Goal: Task Accomplishment & Management: Manage account settings

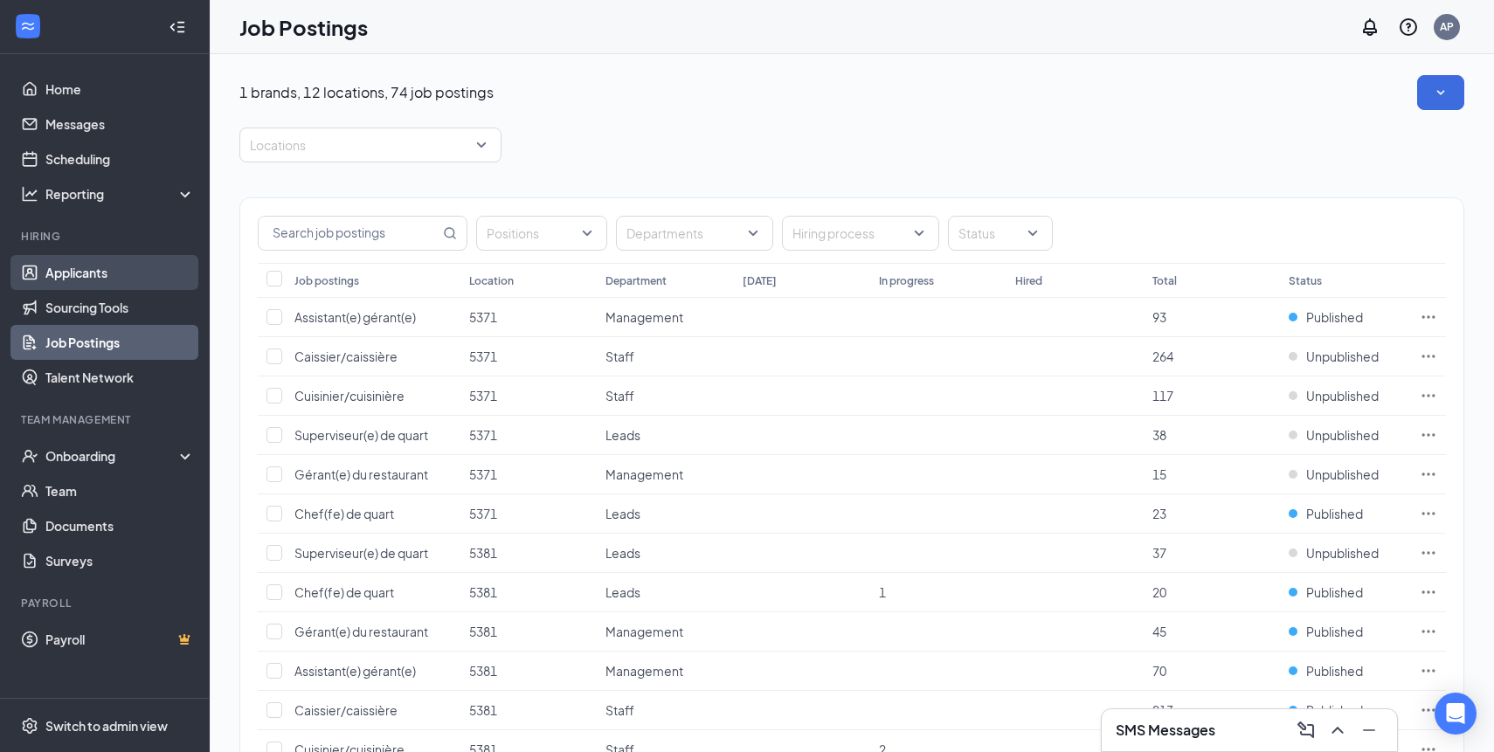
click at [92, 286] on link "Applicants" at bounding box center [119, 272] width 149 height 35
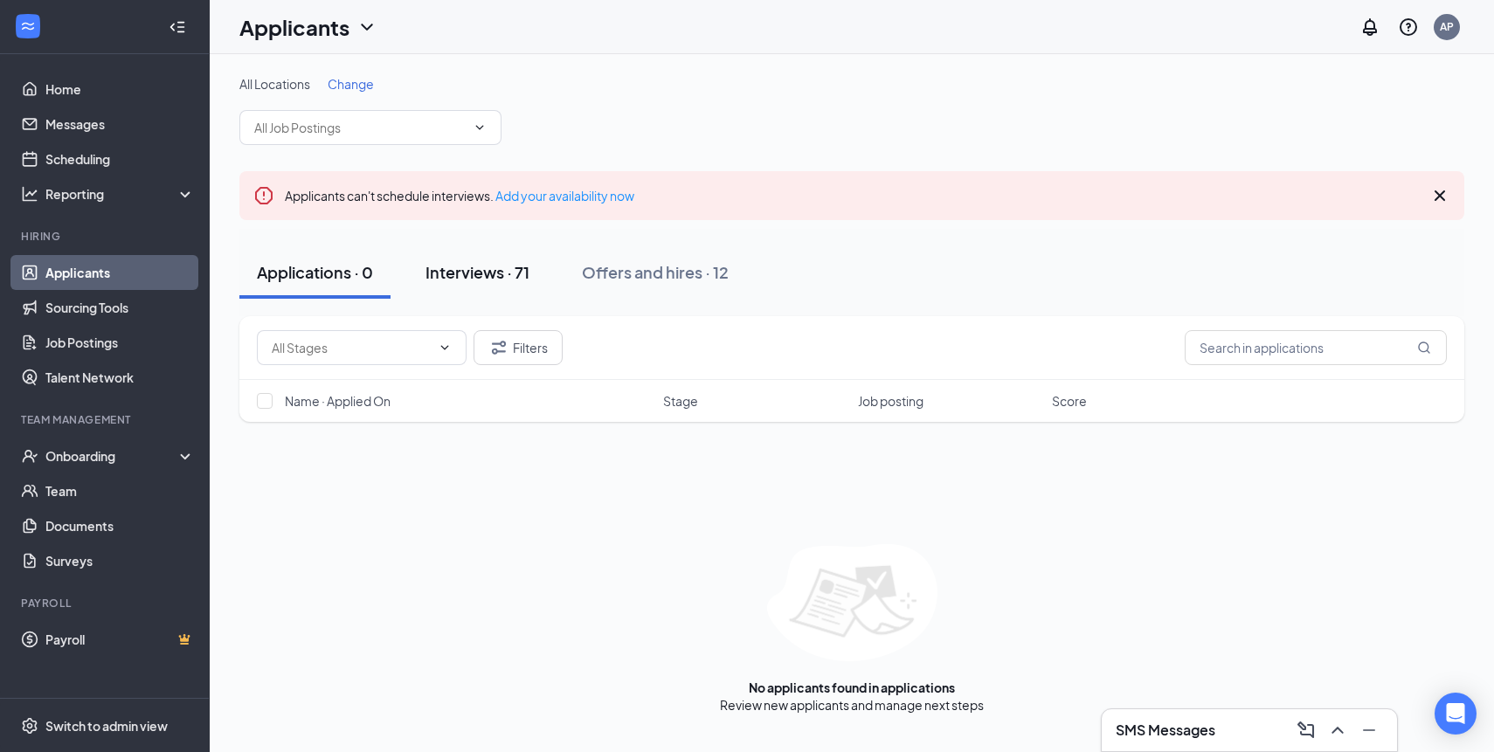
click at [488, 279] on div "Interviews · 71" at bounding box center [478, 272] width 104 height 22
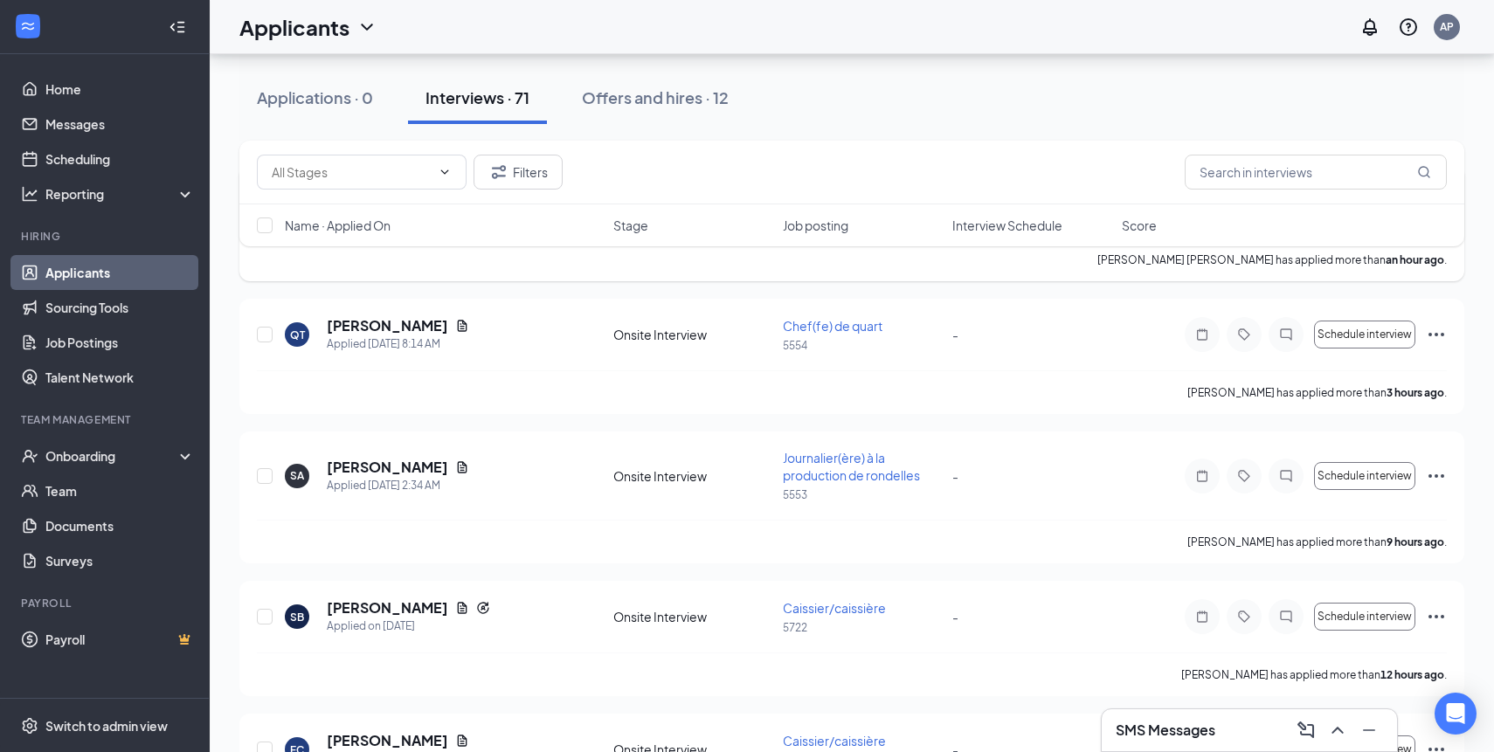
scroll to position [332, 0]
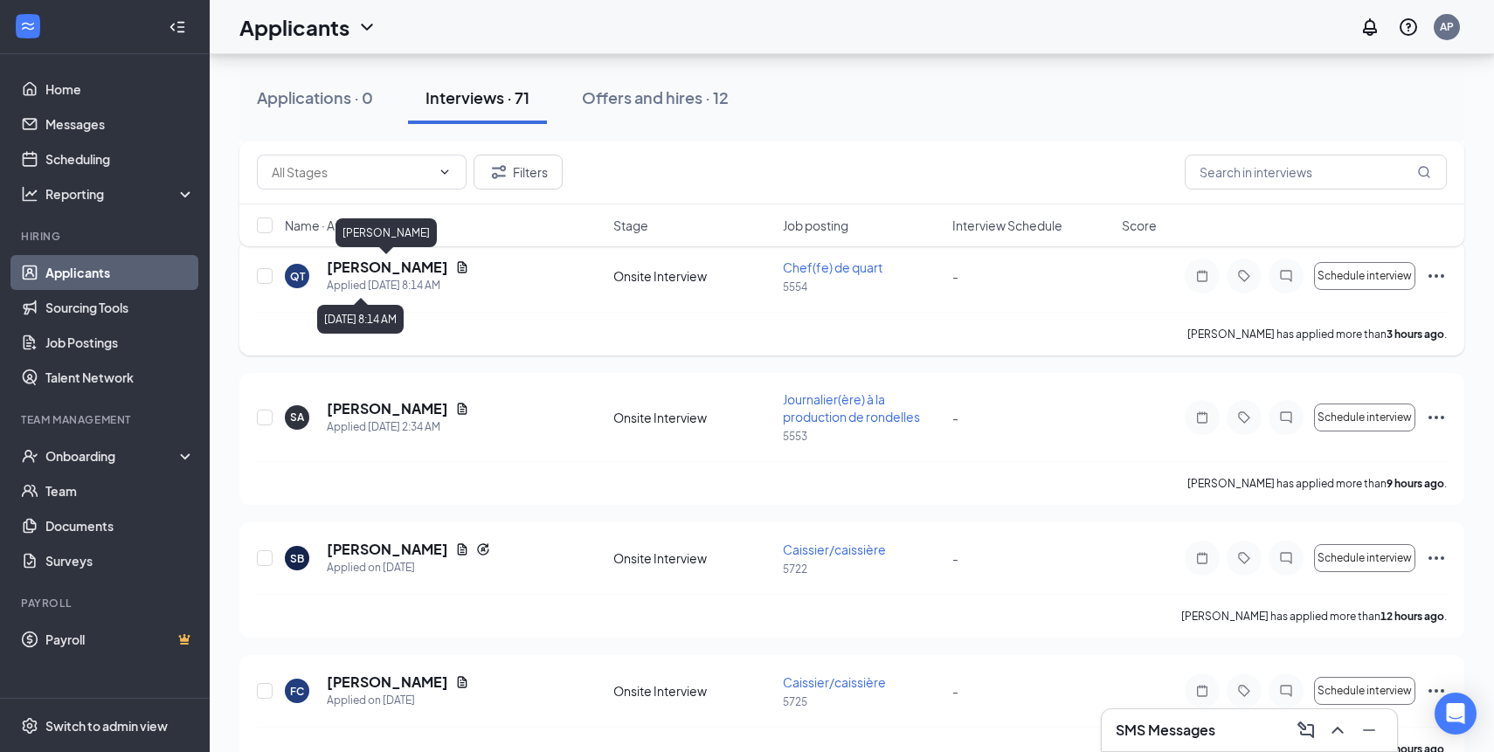
click at [390, 267] on h5 "[PERSON_NAME]" at bounding box center [387, 267] width 121 height 19
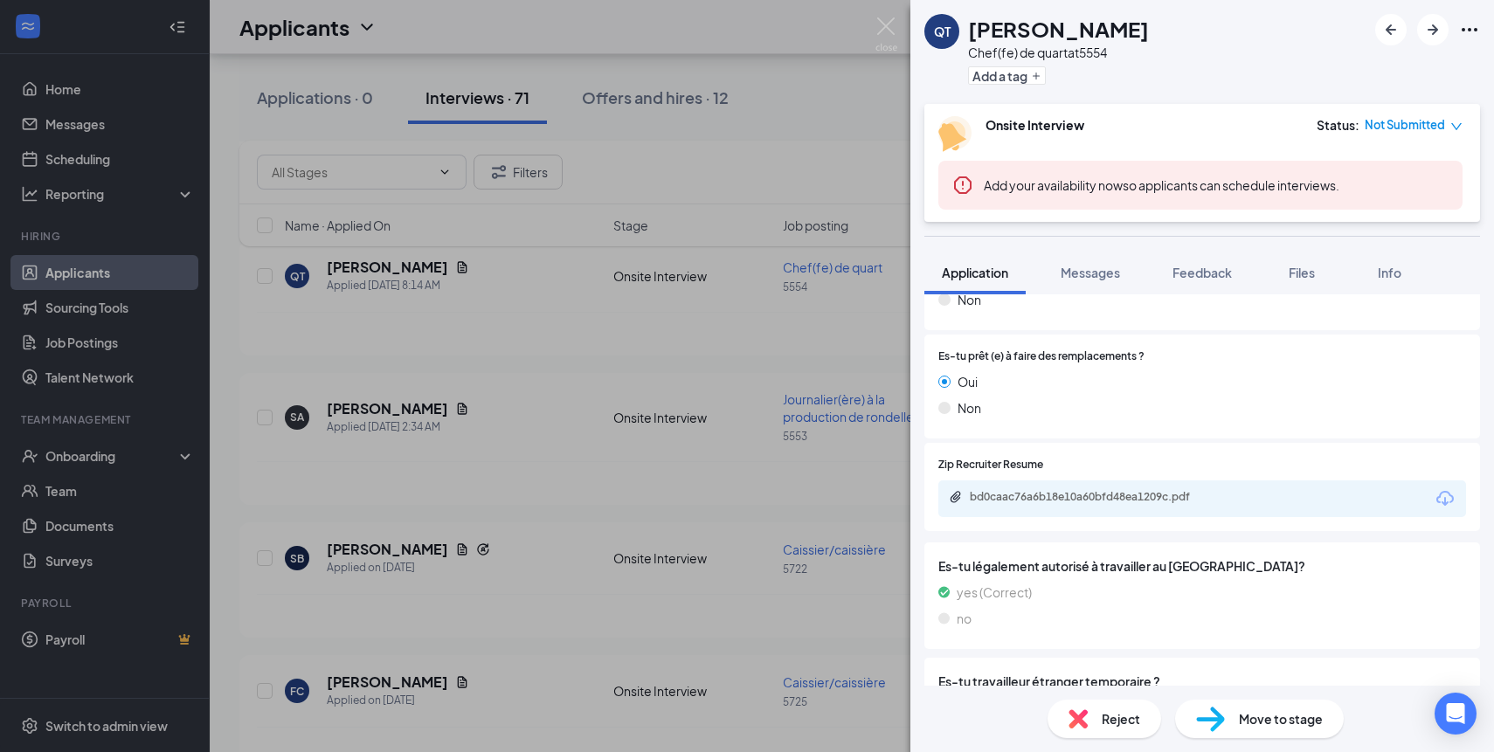
scroll to position [561, 0]
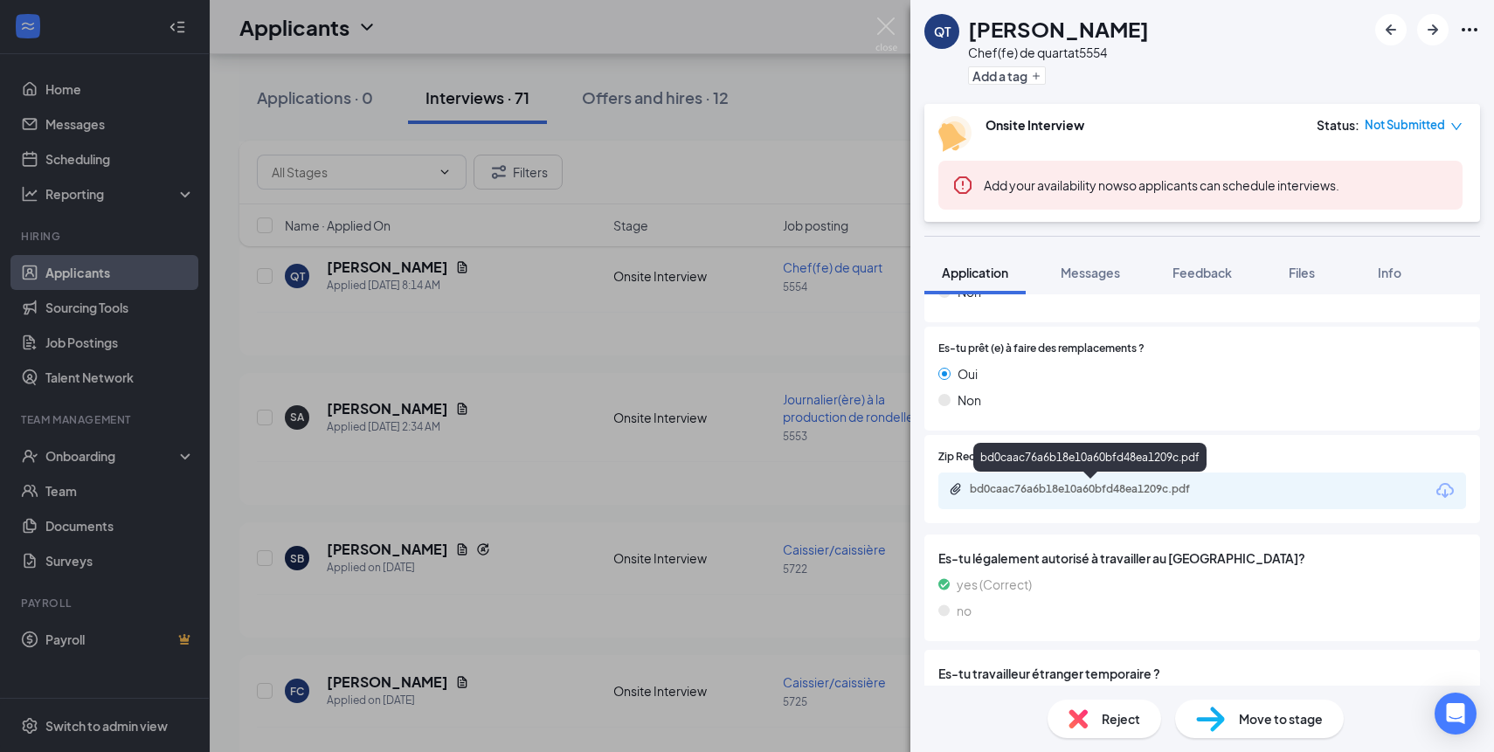
click at [1085, 496] on div "bd0caac76a6b18e10a60bfd48ea1209c.pdf" at bounding box center [1092, 489] width 245 height 14
click at [670, 449] on div "QT [PERSON_NAME] Thieulent Chef(fe) de quart at 5554 Add a tag Onsite Interview…" at bounding box center [747, 376] width 1494 height 752
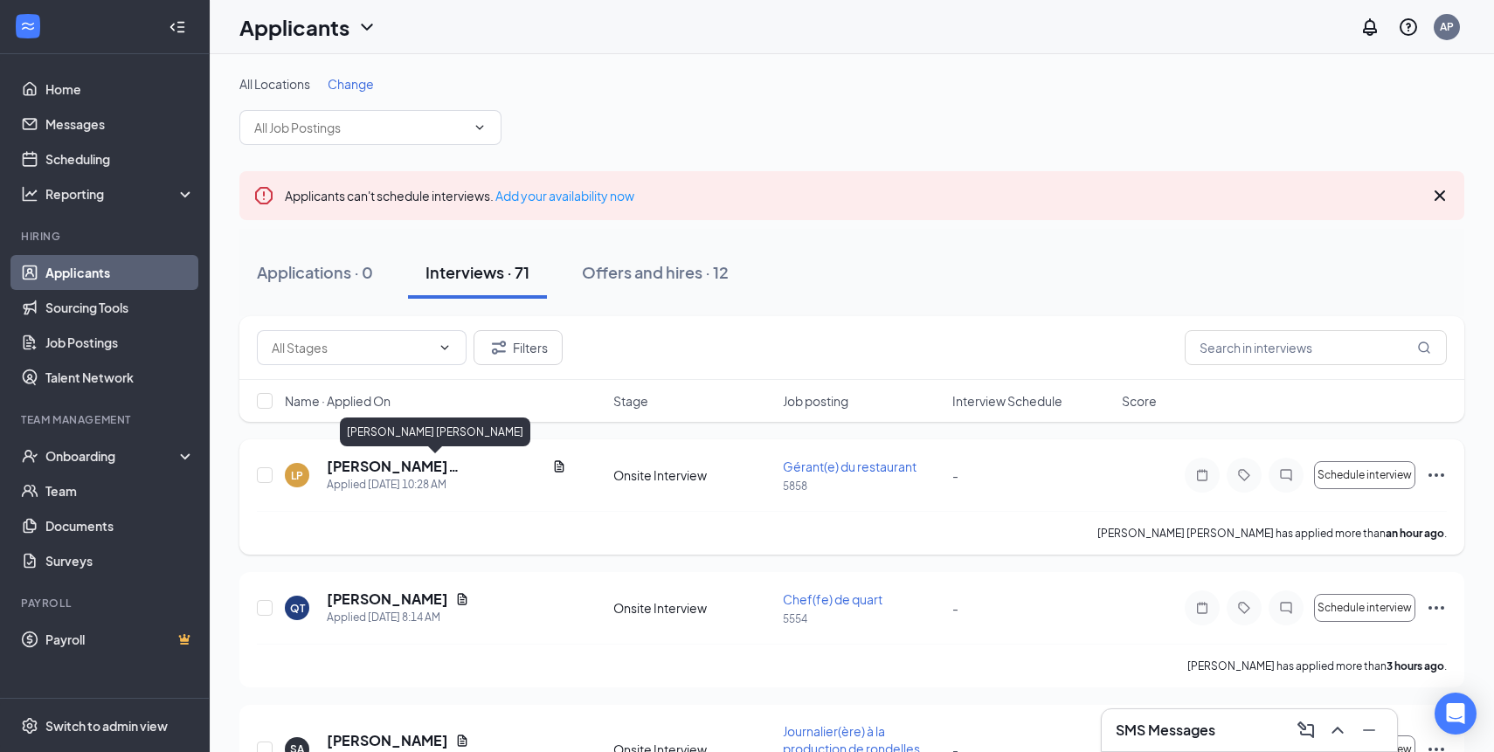
click at [411, 463] on h5 "[PERSON_NAME] [PERSON_NAME]" at bounding box center [436, 466] width 218 height 19
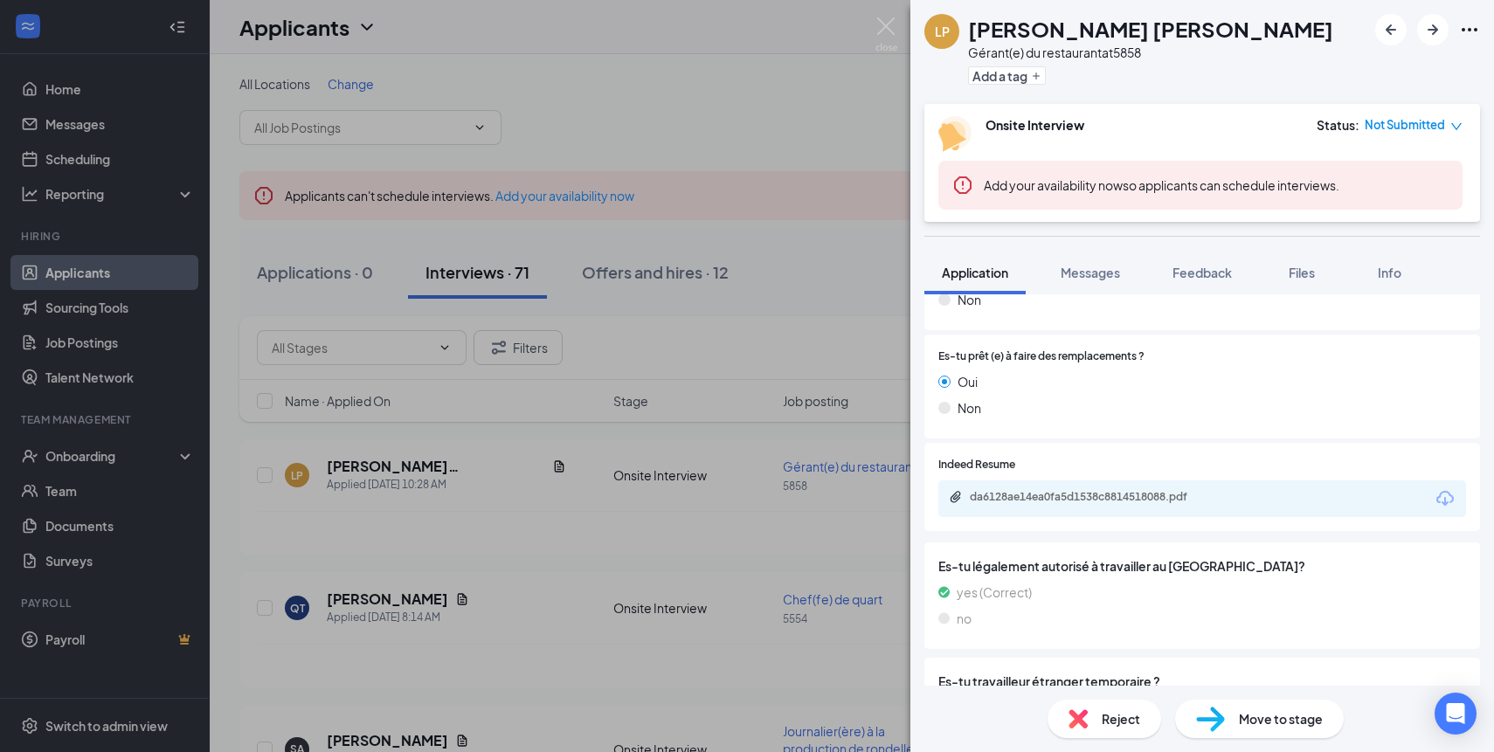
scroll to position [553, 0]
click at [1037, 493] on div "da6128ae14ea0fa5d1538c8814518088.pdf" at bounding box center [1092, 497] width 245 height 14
click at [800, 230] on div "[PERSON_NAME] [PERSON_NAME] Gérant(e) du restaurant at 5858 Add a tag Onsite In…" at bounding box center [747, 376] width 1494 height 752
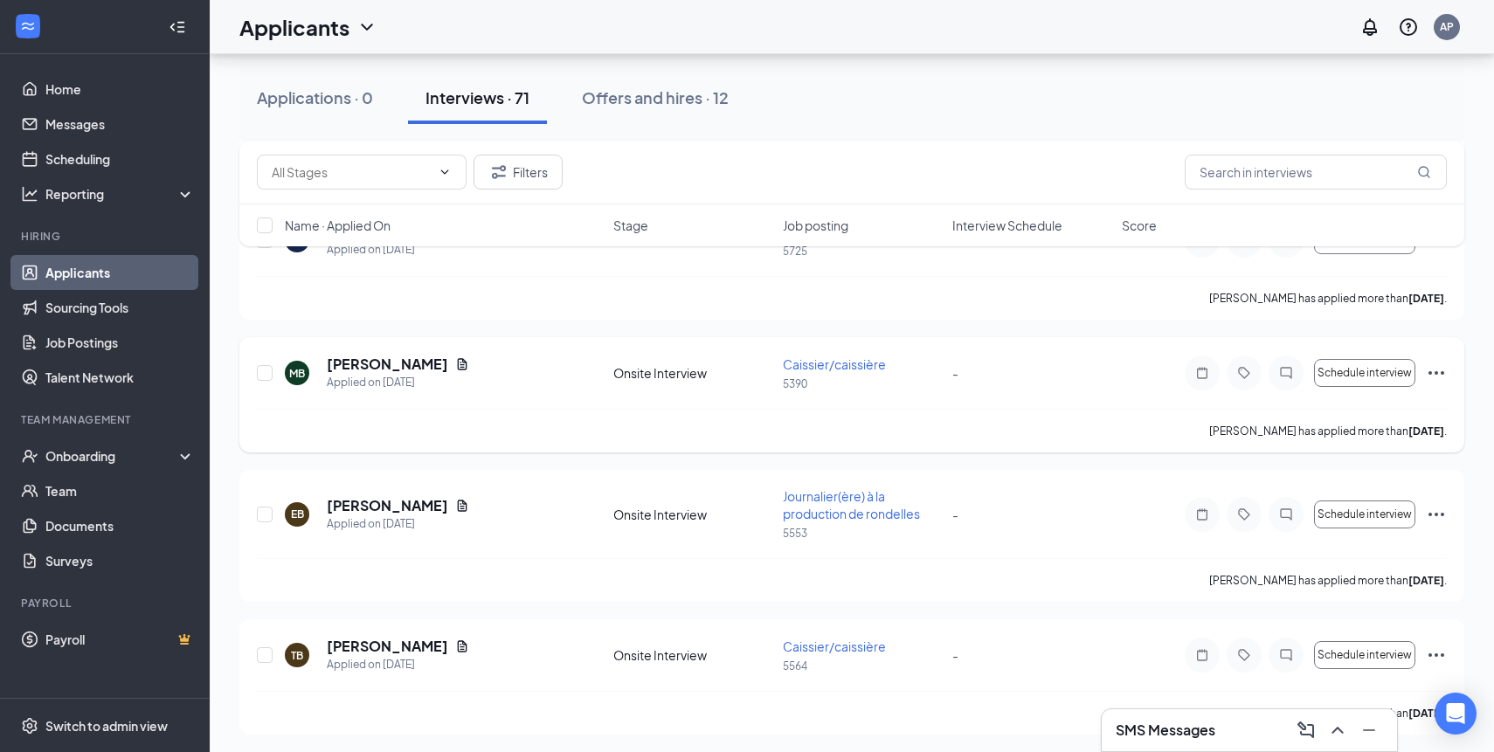
scroll to position [1849, 0]
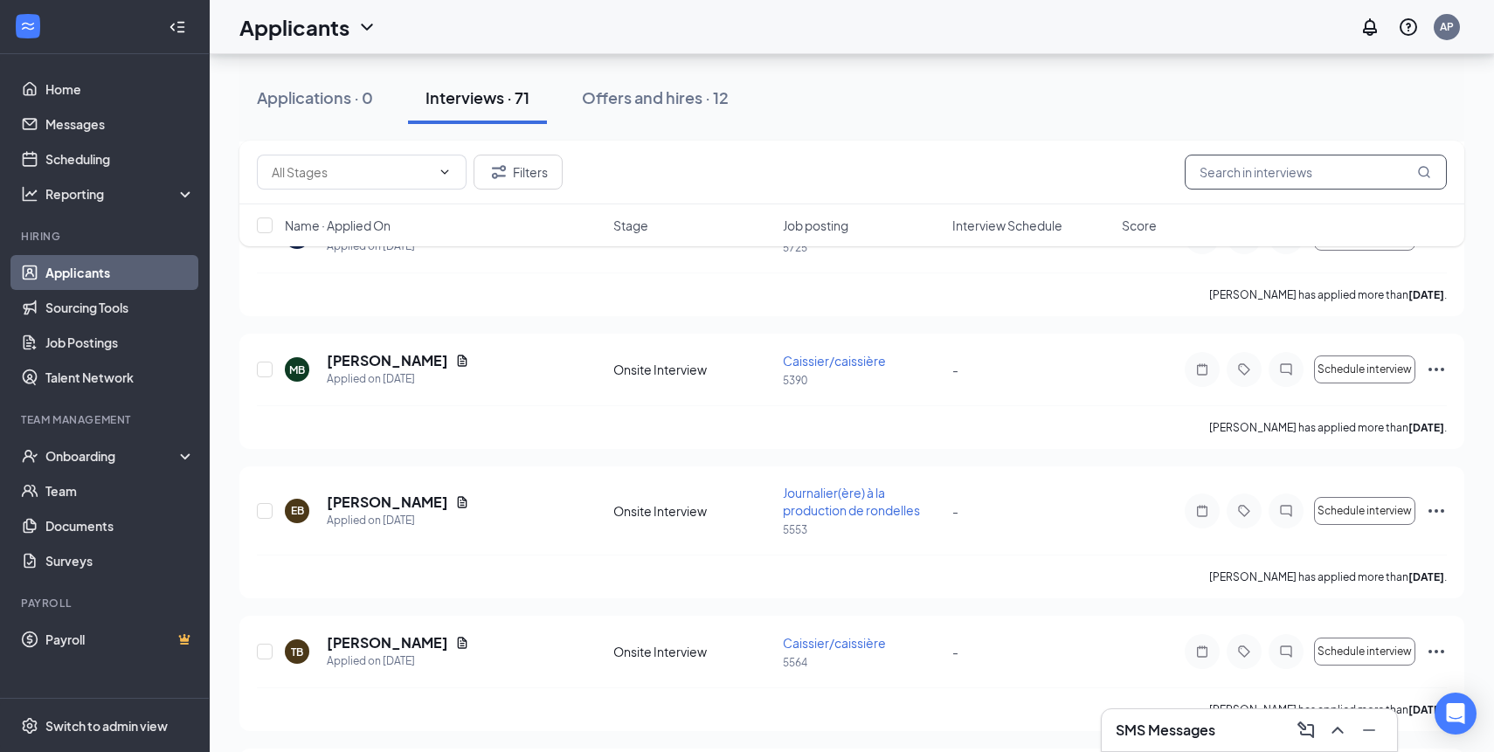
click at [1272, 174] on input "text" at bounding box center [1316, 172] width 262 height 35
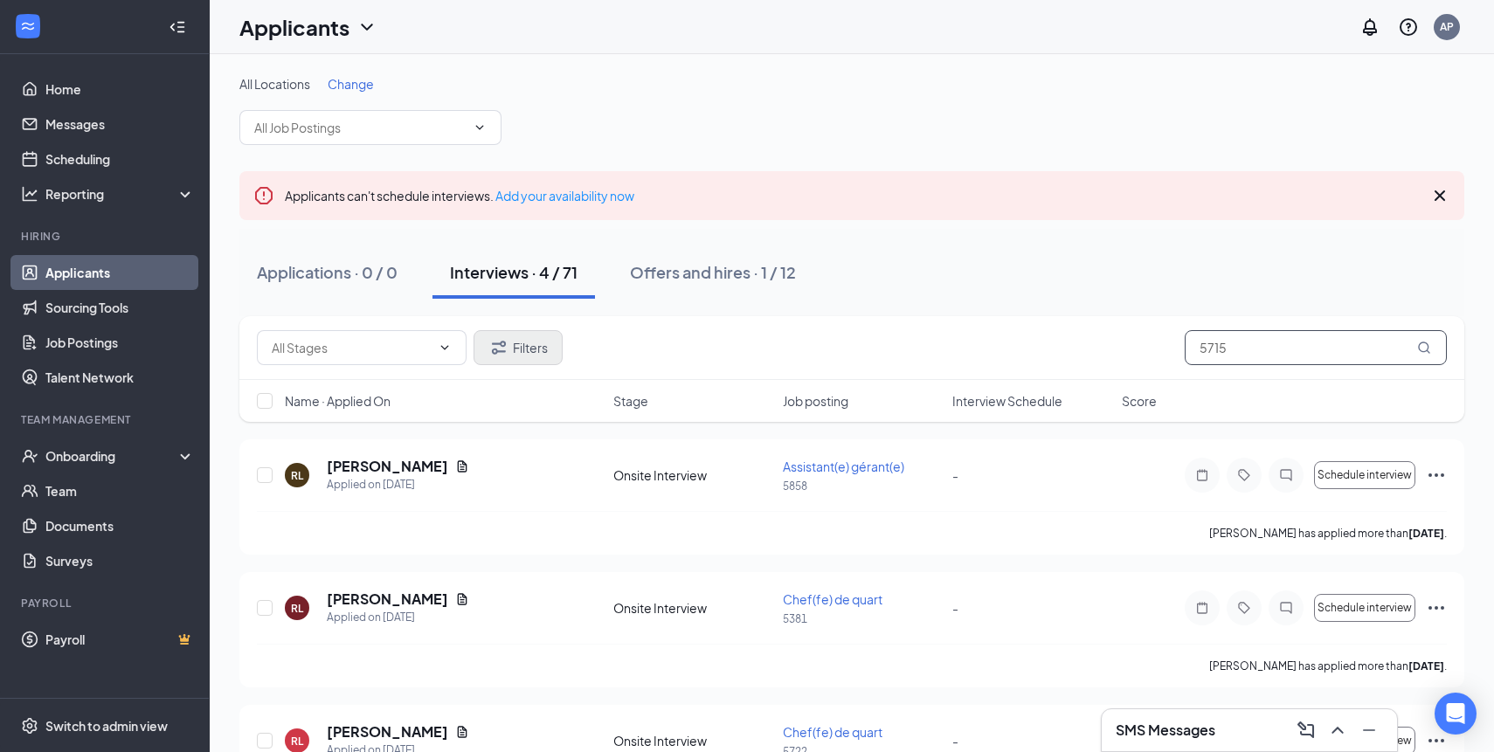
type input "5715"
click at [542, 349] on button "Filters" at bounding box center [518, 347] width 89 height 35
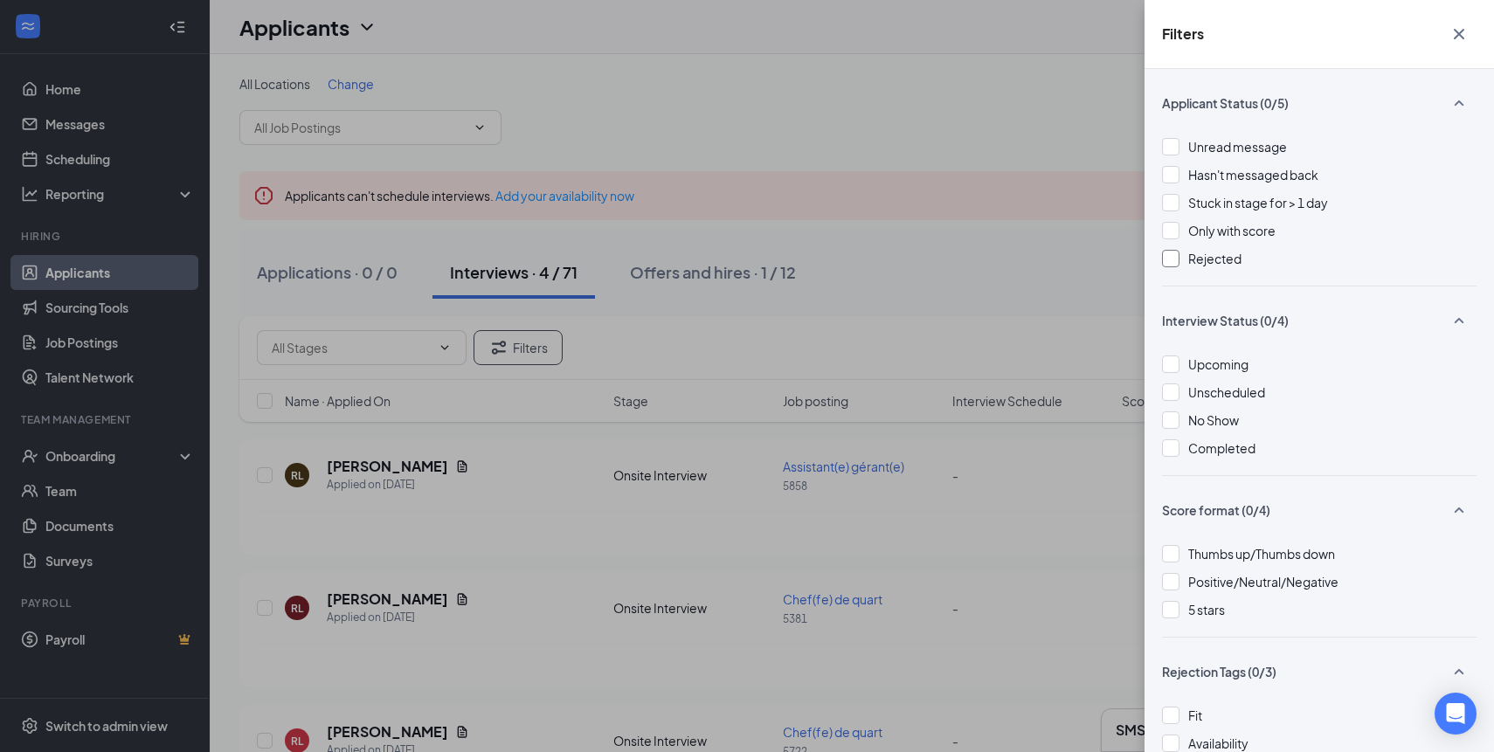
click at [1177, 253] on div at bounding box center [1170, 258] width 17 height 17
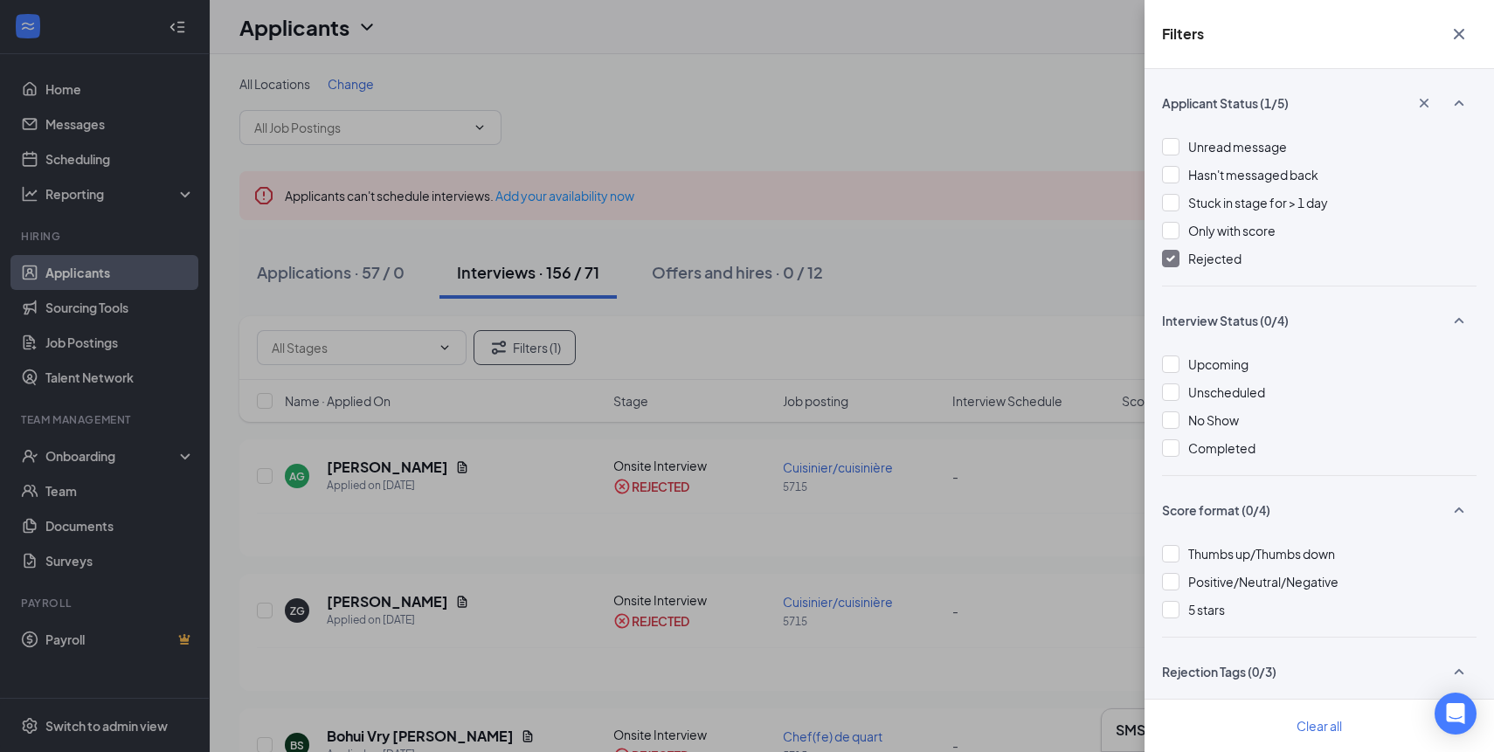
click at [1459, 35] on icon "Cross" at bounding box center [1459, 34] width 10 height 10
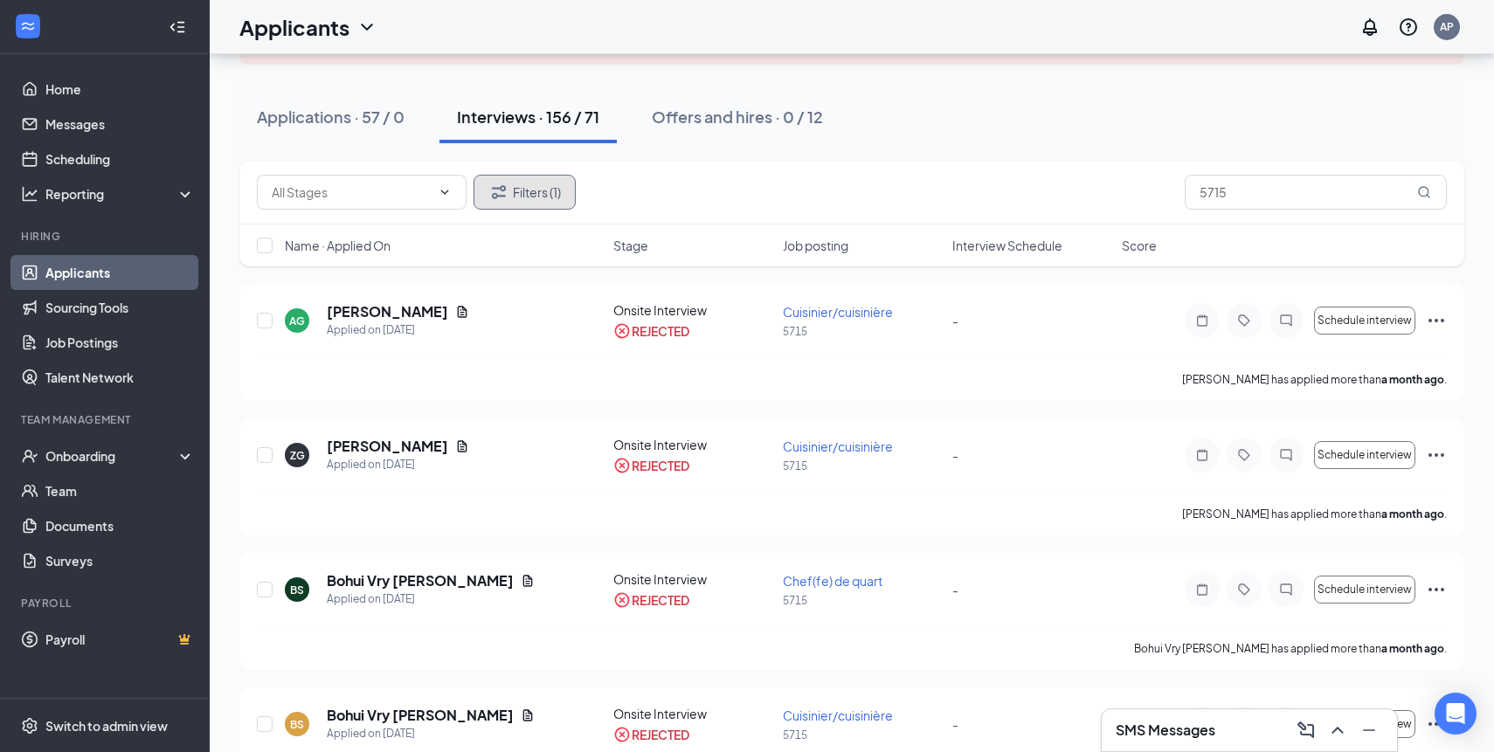
scroll to position [155, 0]
